Goal: Find specific page/section: Find specific page/section

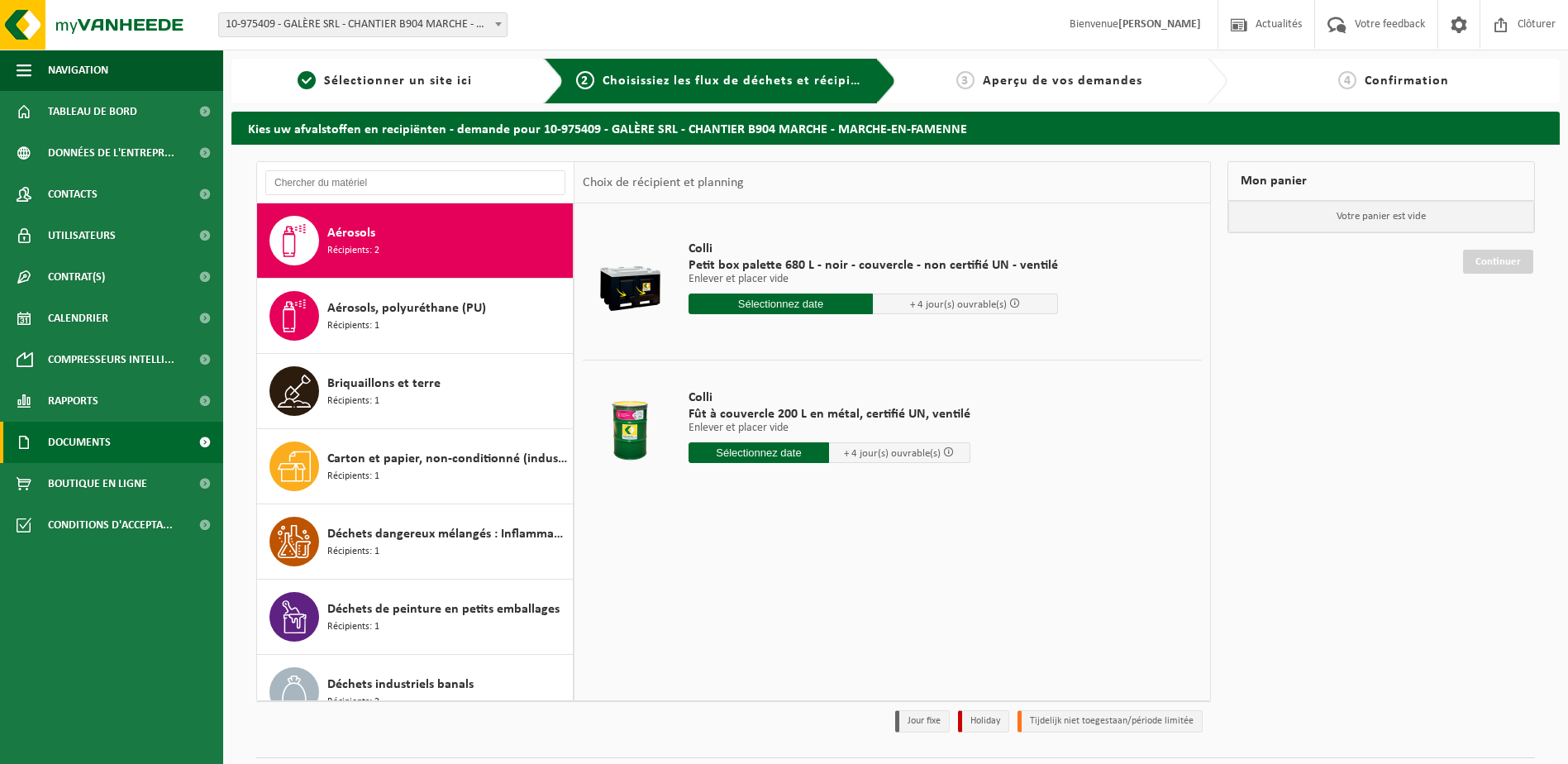
click at [110, 423] on span "Documents" at bounding box center [79, 442] width 63 height 41
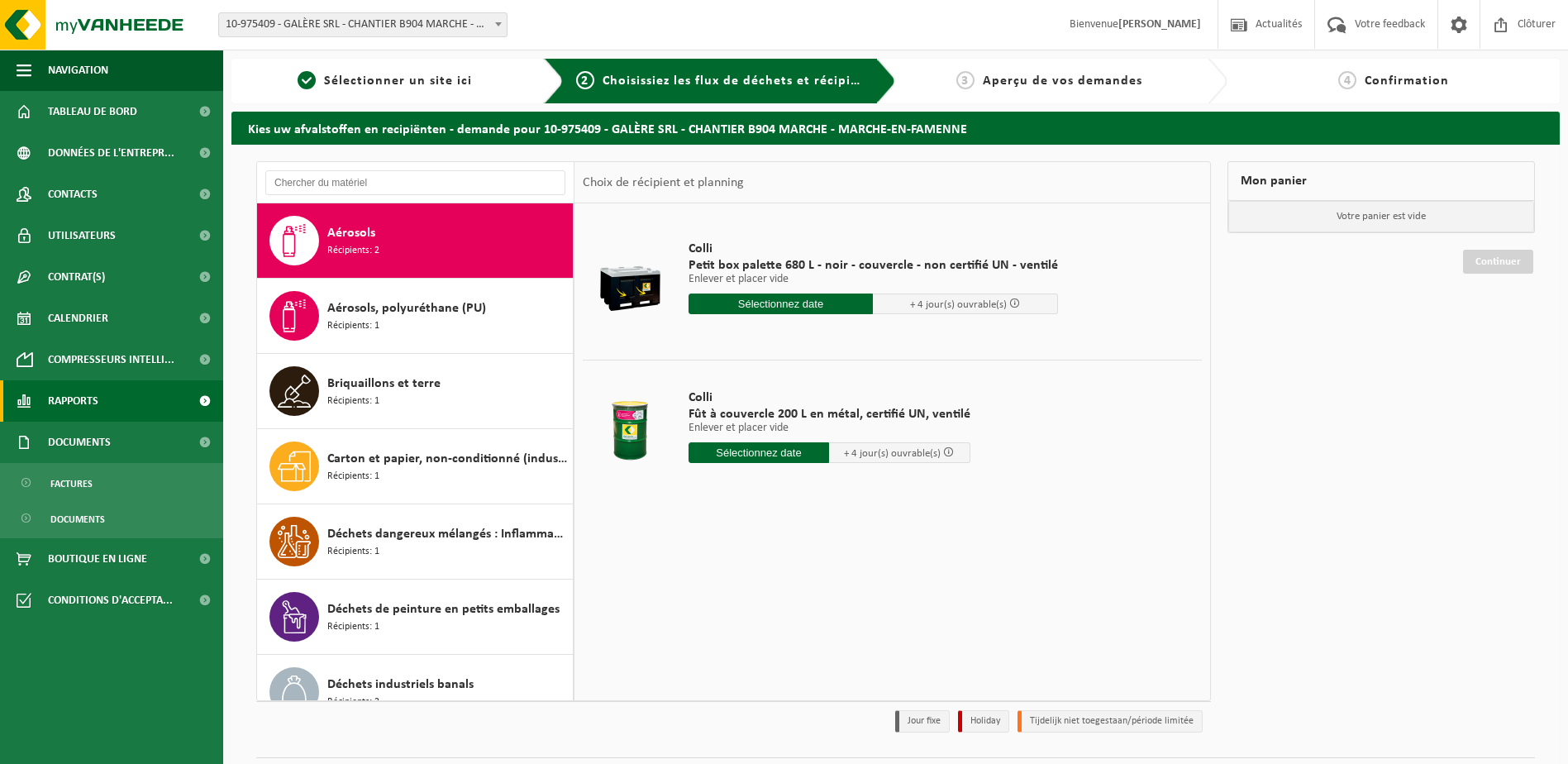
click at [117, 401] on link "Rapports" at bounding box center [111, 401] width 223 height 41
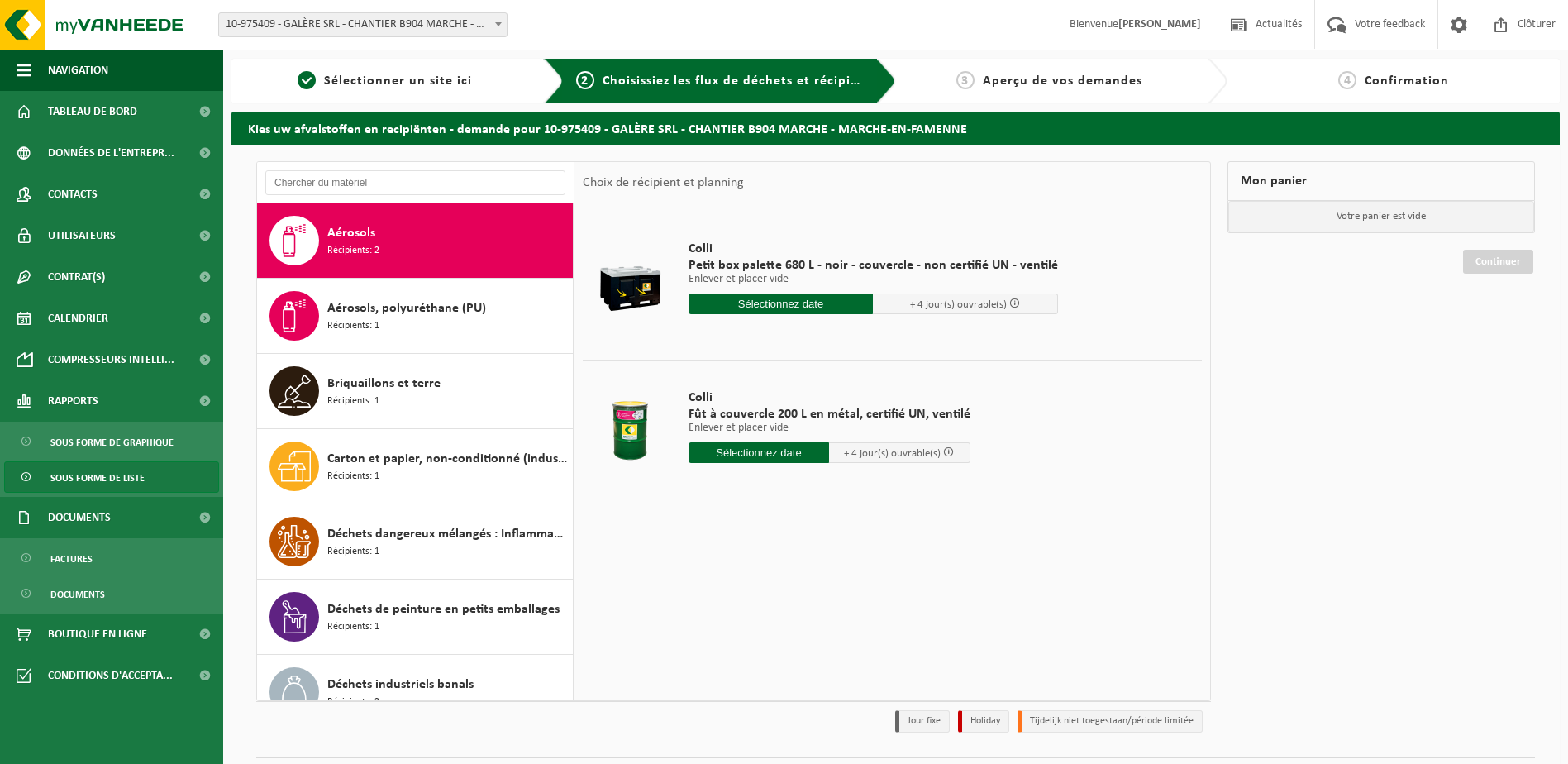
click at [89, 476] on span "Sous forme de liste" at bounding box center [98, 477] width 94 height 31
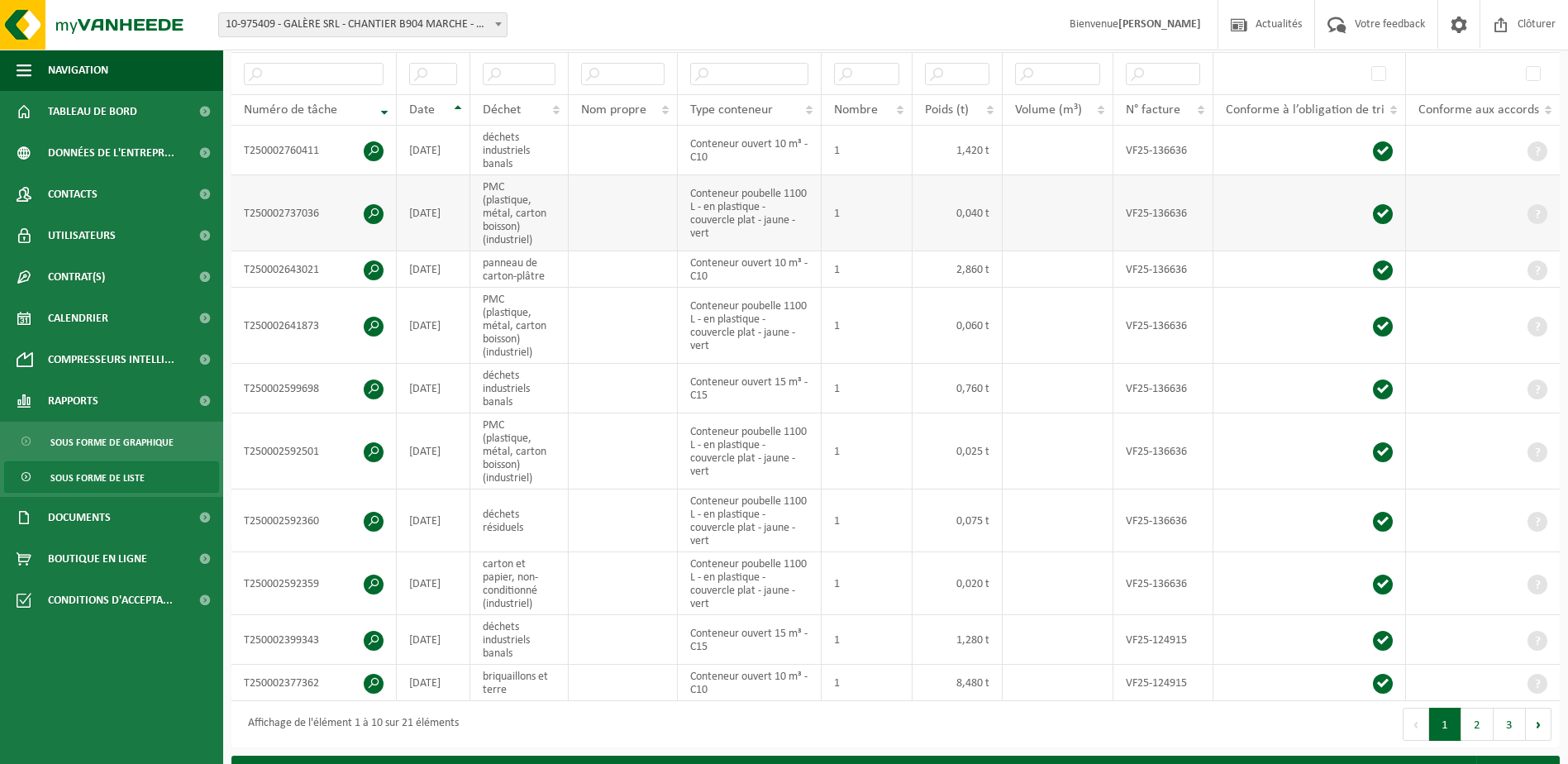
scroll to position [385, 0]
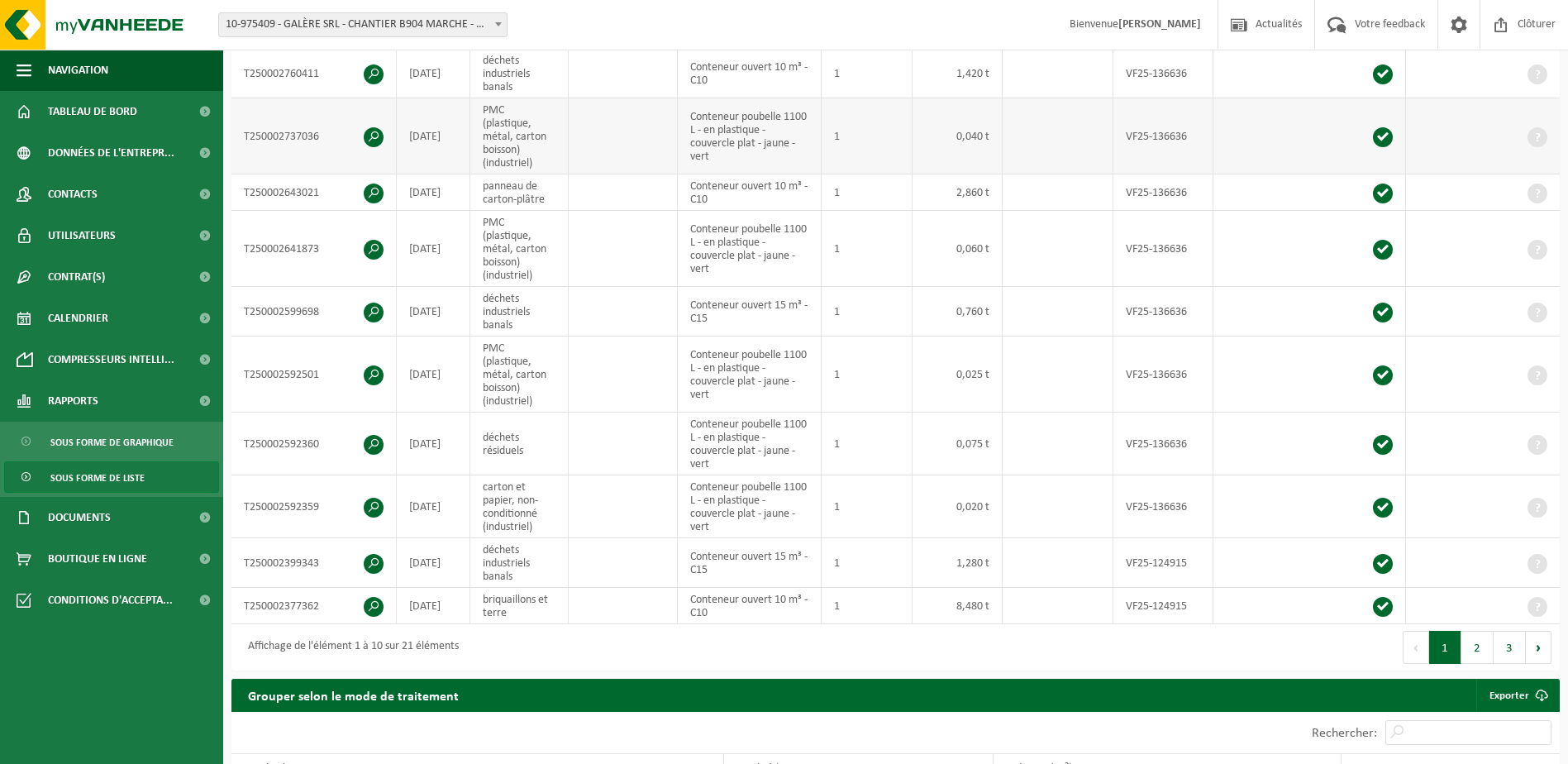
click at [844, 532] on td "1" at bounding box center [867, 507] width 90 height 63
click at [1477, 648] on button "2" at bounding box center [1478, 647] width 32 height 33
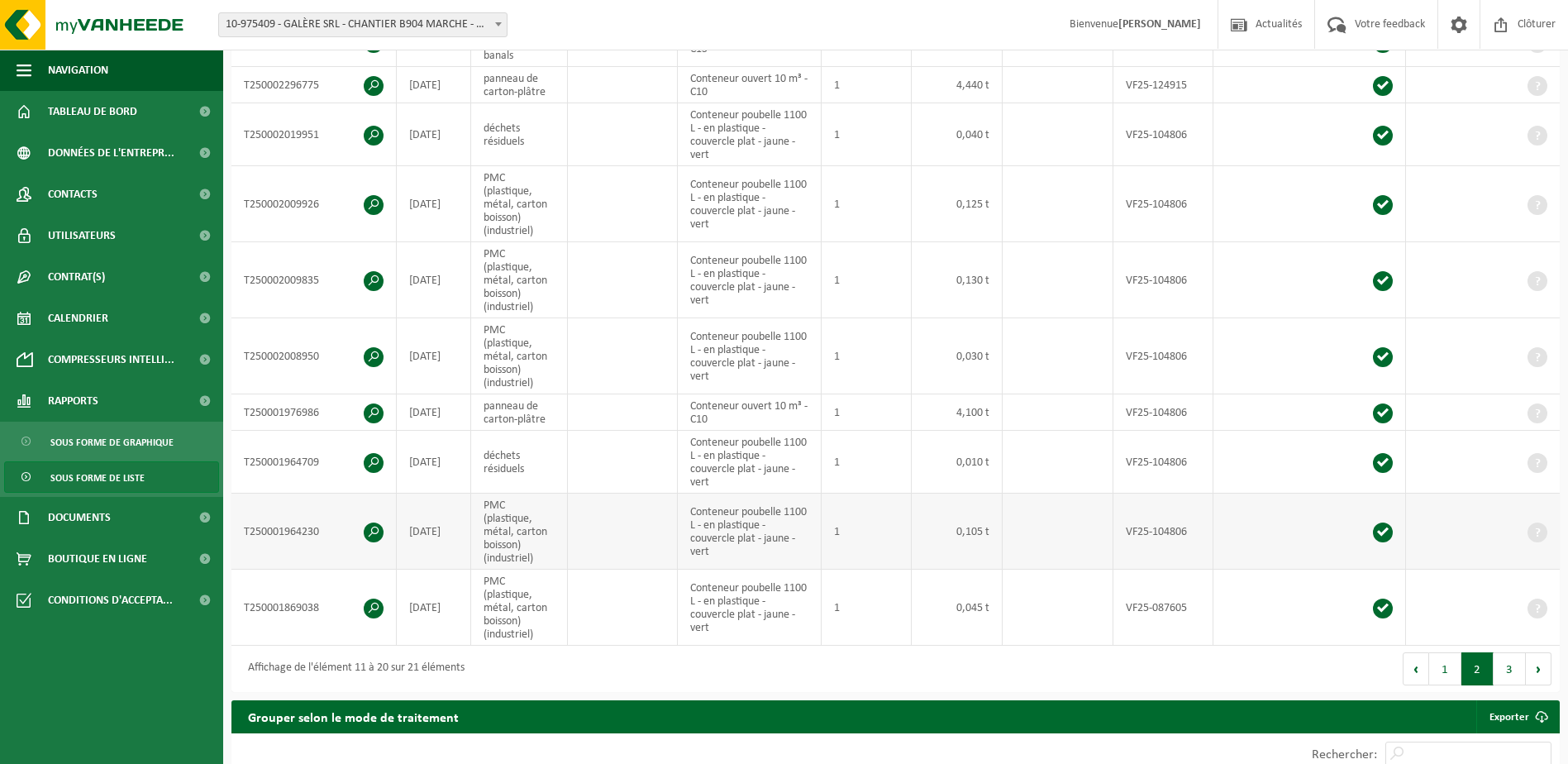
scroll to position [415, 0]
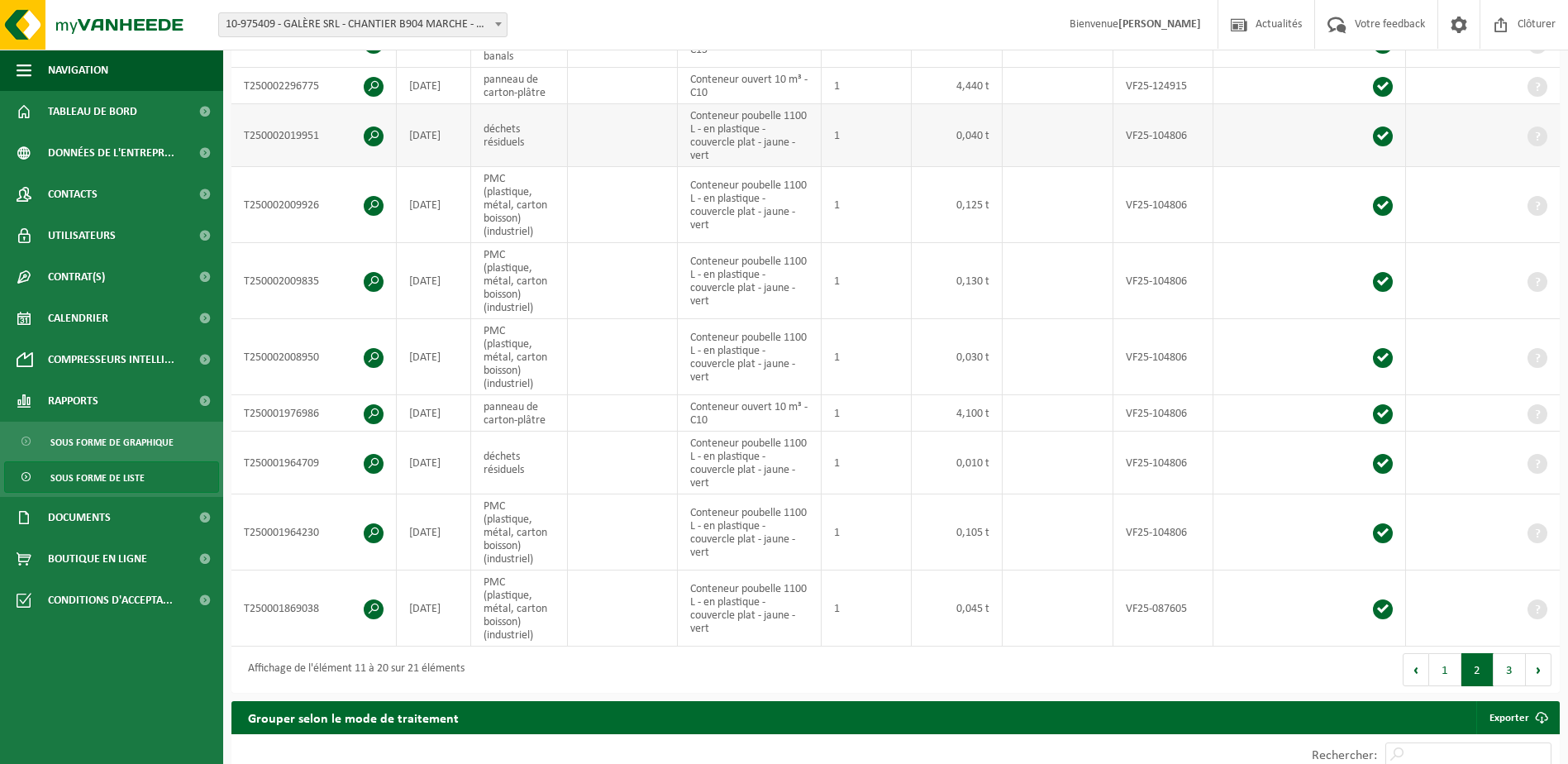
drag, startPoint x: 627, startPoint y: 132, endPoint x: 626, endPoint y: 124, distance: 8.1
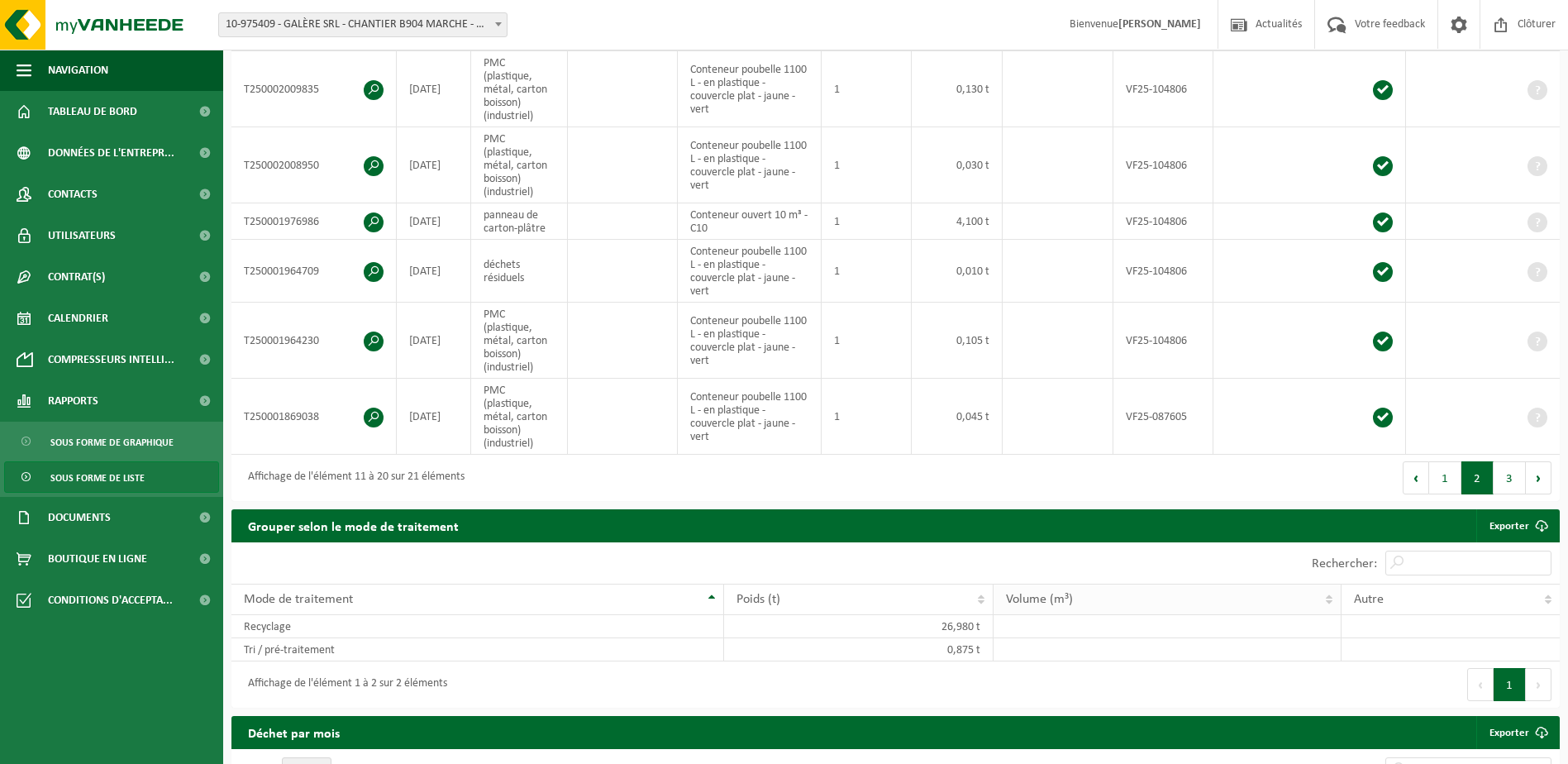
scroll to position [912, 0]
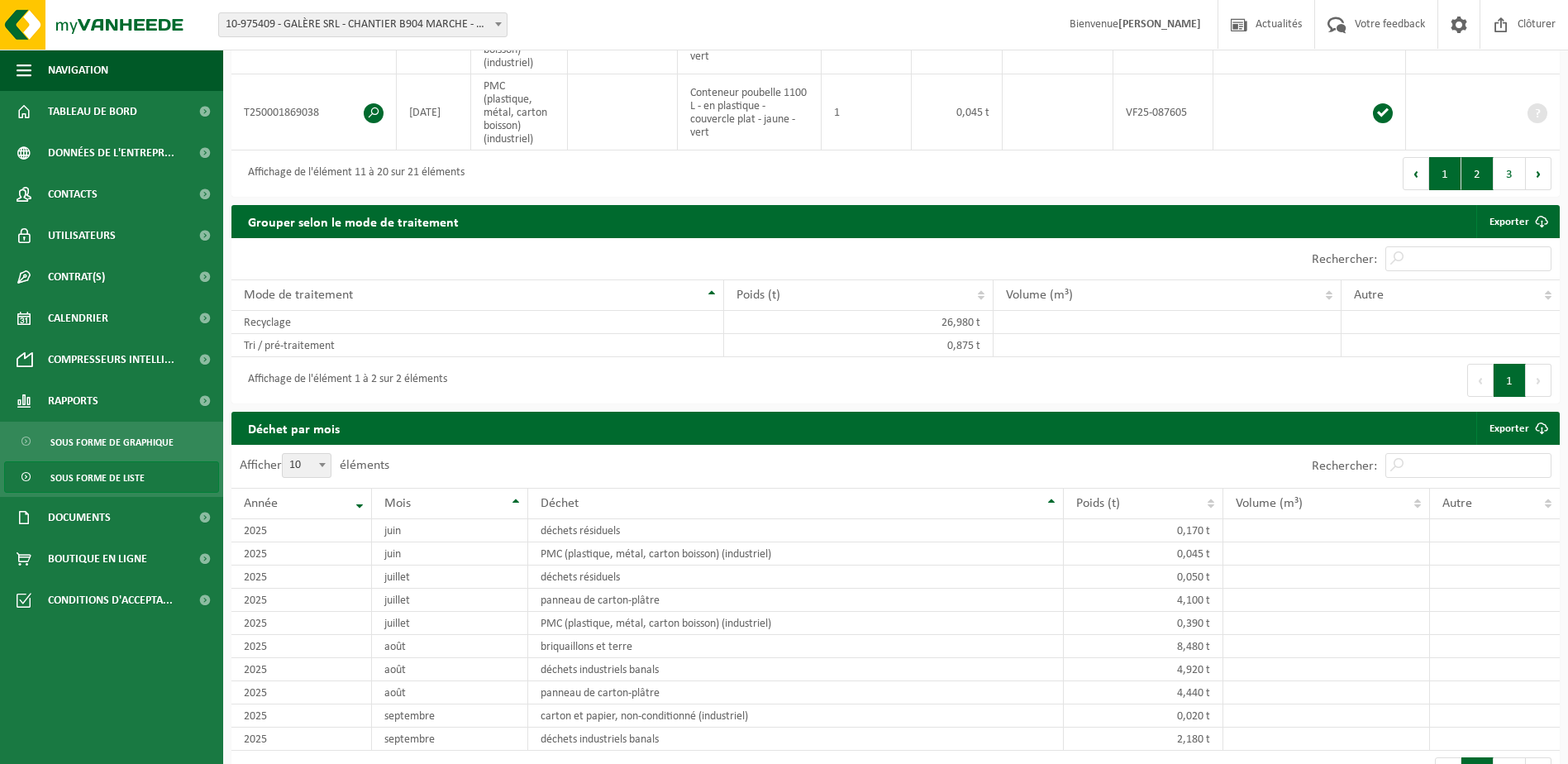
click at [1445, 173] on button "1" at bounding box center [1445, 173] width 32 height 33
